Goal: Information Seeking & Learning: Learn about a topic

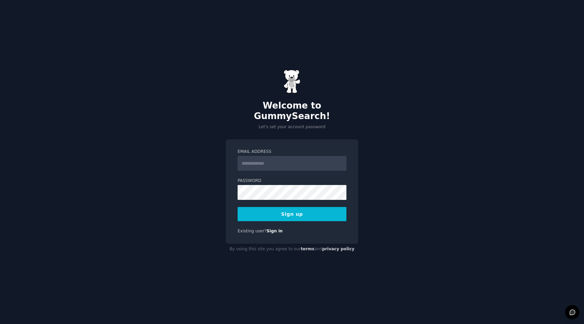
click at [270, 156] on input "Email Address" at bounding box center [292, 163] width 109 height 15
click at [257, 158] on input "Email Address" at bounding box center [292, 163] width 109 height 15
type input "**********"
click at [298, 211] on button "Sign up" at bounding box center [292, 214] width 109 height 14
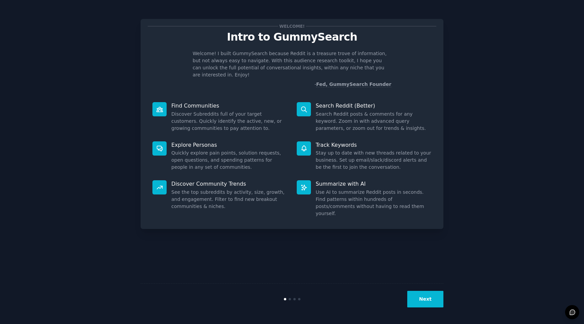
click at [428, 301] on button "Next" at bounding box center [425, 299] width 36 height 17
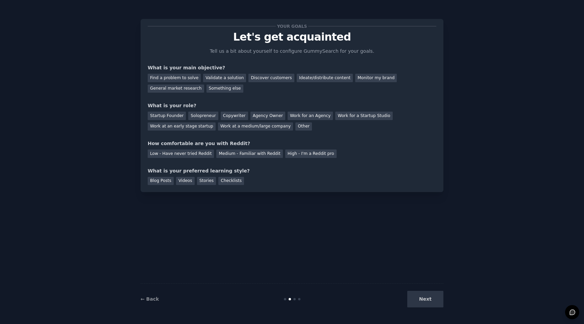
click at [428, 302] on div "Next" at bounding box center [392, 299] width 101 height 17
click at [426, 297] on div "Next" at bounding box center [392, 299] width 101 height 17
click at [224, 79] on div "Validate a solution" at bounding box center [224, 78] width 43 height 8
click at [189, 77] on div "Find a problem to solve" at bounding box center [174, 78] width 53 height 8
click at [220, 78] on div "Validate a solution" at bounding box center [224, 78] width 43 height 8
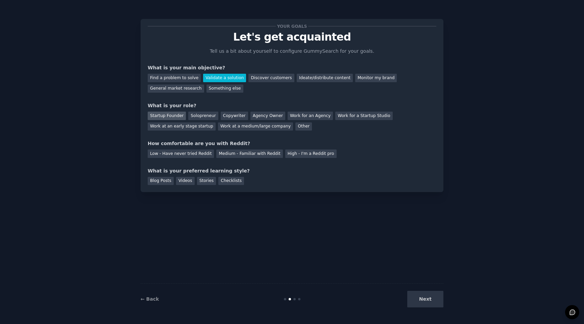
click at [172, 115] on div "Startup Founder" at bounding box center [167, 116] width 38 height 8
click at [236, 157] on div "Medium - Familiar with Reddit" at bounding box center [249, 153] width 66 height 8
click at [232, 178] on div "Checklists" at bounding box center [231, 181] width 26 height 8
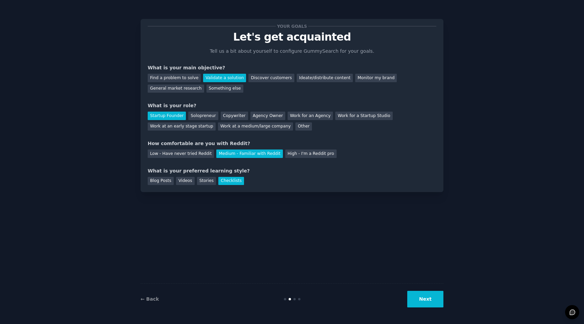
click at [433, 301] on button "Next" at bounding box center [425, 299] width 36 height 17
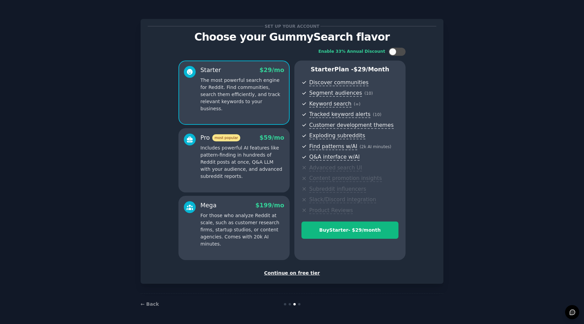
click at [307, 272] on div "Continue on free tier" at bounding box center [292, 272] width 289 height 7
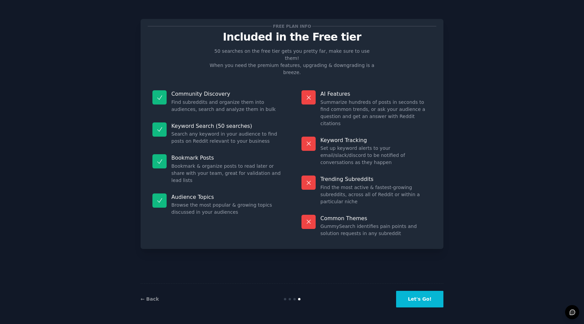
click at [426, 299] on button "Let's Go!" at bounding box center [419, 299] width 47 height 17
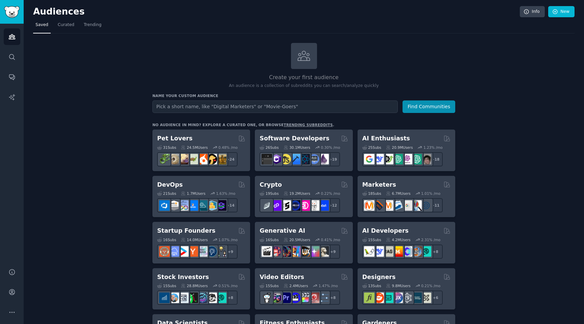
click at [327, 105] on input "text" at bounding box center [274, 106] width 245 height 13
type input "Plumbers"
click at [433, 105] on button "Find Communities" at bounding box center [429, 106] width 53 height 13
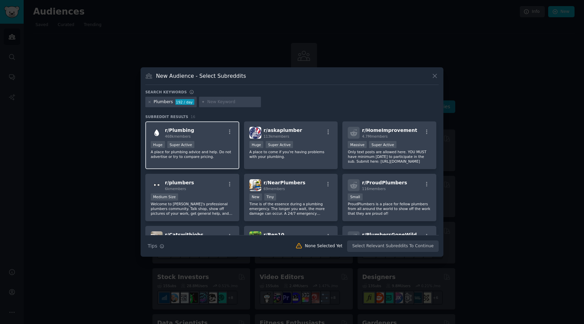
click at [226, 159] on div "r/ Plumbing 468k members Huge Super Active A place for plumbing advice and help…" at bounding box center [192, 145] width 94 height 48
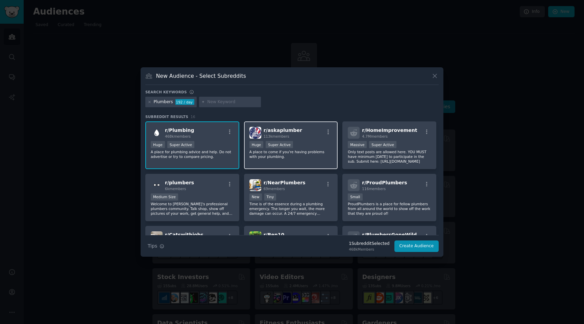
click at [308, 154] on p "A place to come if you're having problems with your plumbing." at bounding box center [290, 153] width 83 height 9
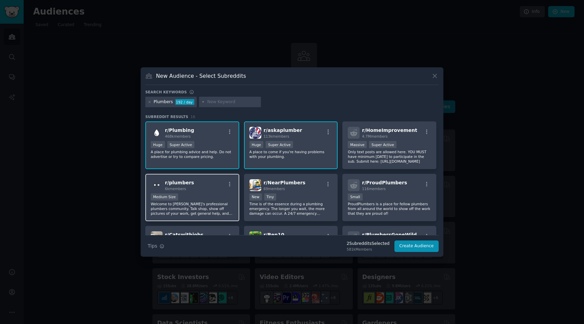
click at [219, 204] on p "Welcome to Reddit's professional plumbers community. Talk shop, show off pictur…" at bounding box center [192, 208] width 83 height 14
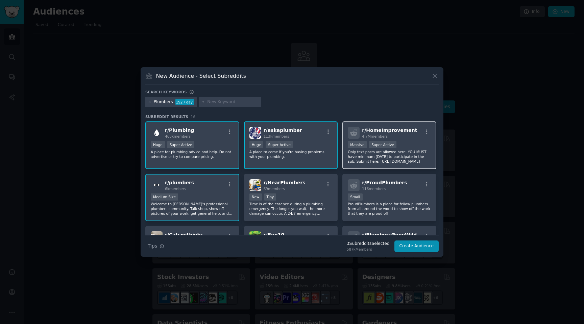
click at [401, 162] on p "Only text posts are allowed here. YOU MUST have minimum karma to participate in…" at bounding box center [389, 156] width 83 height 14
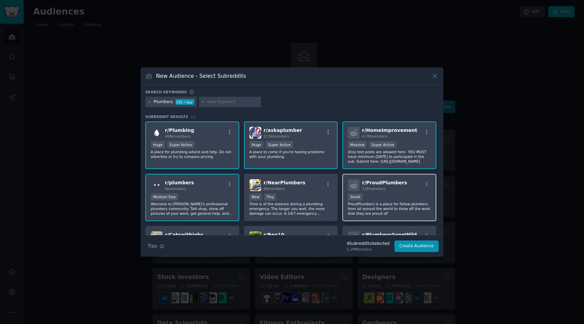
click at [411, 204] on p "ProudPlumbers is a place for fellow plumbers from all around the world to show …" at bounding box center [389, 208] width 83 height 14
click at [425, 246] on button "Create Audience" at bounding box center [416, 245] width 45 height 11
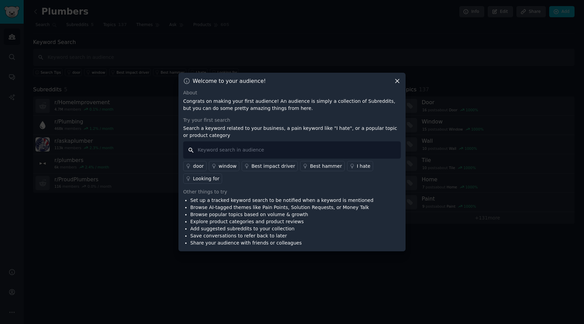
click at [294, 147] on input "text" at bounding box center [292, 149] width 218 height 17
type input "hate paperwork"
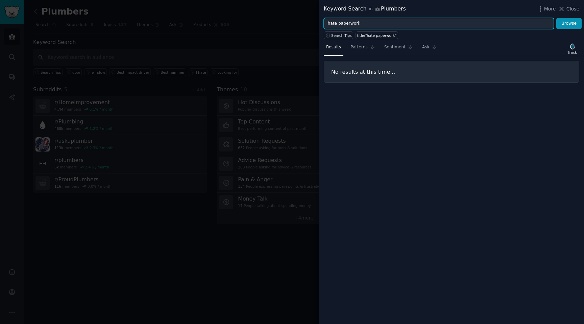
click at [406, 22] on input "hate paperwork" at bounding box center [439, 23] width 230 height 11
type input "h"
type input "invoicing"
click at [556, 18] on button "Browse" at bounding box center [568, 23] width 25 height 11
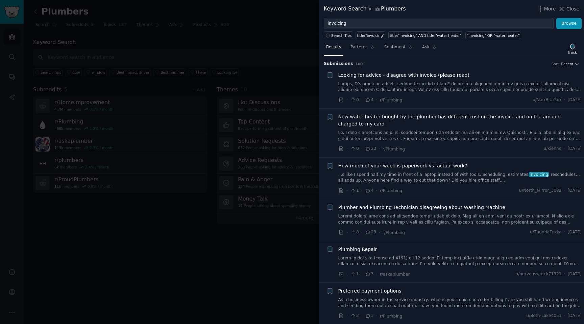
click at [407, 164] on span "How much of your week is paperwork vs. actual work?" at bounding box center [402, 165] width 129 height 7
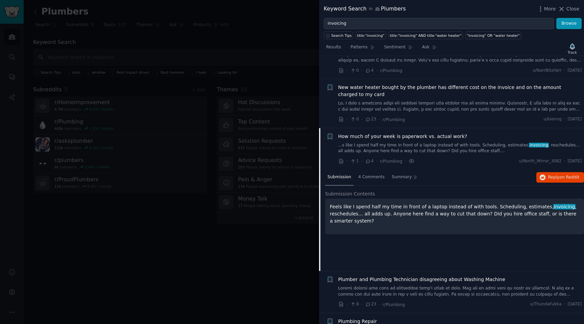
scroll to position [22, 0]
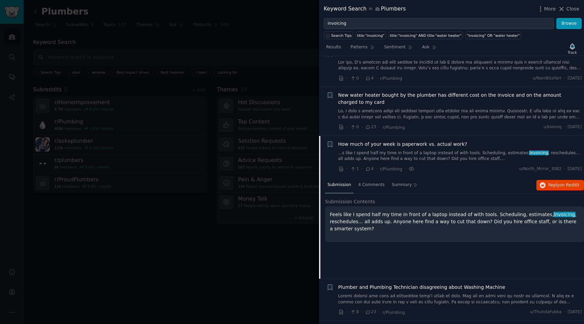
click at [447, 157] on link "...s like I spend half my time in front of a laptop instead of with tools. Sche…" at bounding box center [460, 156] width 244 height 12
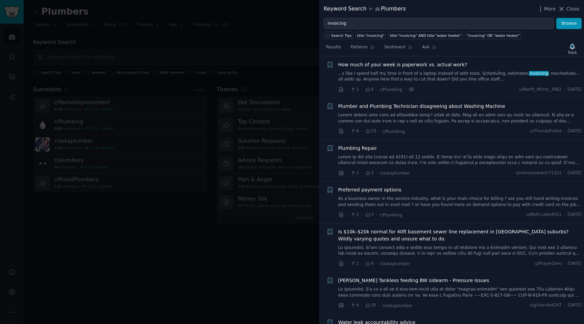
scroll to position [101, 0]
click at [446, 116] on link at bounding box center [460, 118] width 244 height 12
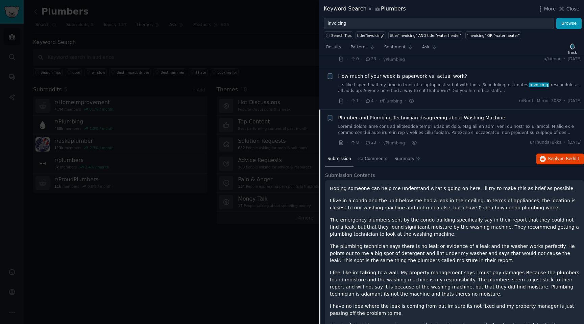
scroll to position [84, 0]
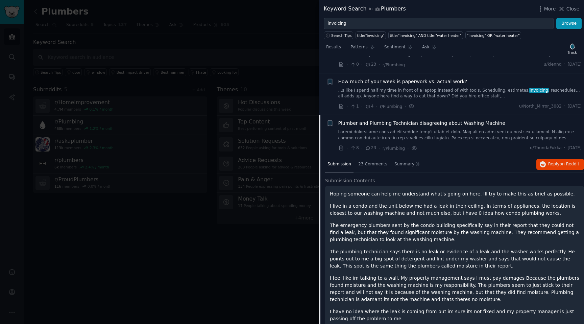
click at [440, 87] on div "How much of your week is paperwork vs. actual work? ...s like I spend half my t…" at bounding box center [460, 88] width 244 height 21
click at [431, 88] on link "...s like I spend half my time in front of a laptop instead of with tools. Sche…" at bounding box center [460, 94] width 244 height 12
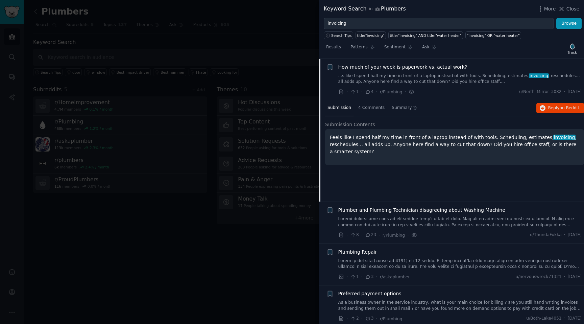
scroll to position [101, 0]
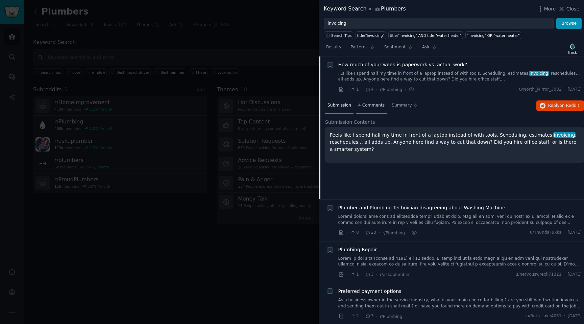
click at [374, 106] on span "4 Comments" at bounding box center [371, 105] width 26 height 6
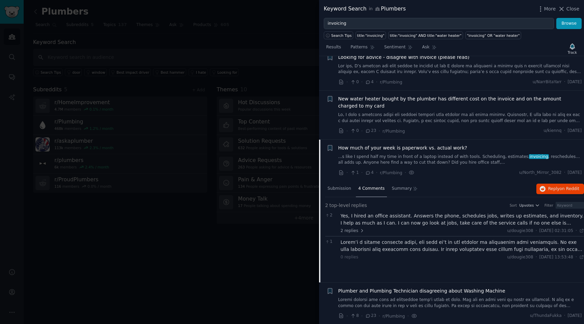
scroll to position [0, 0]
